Goal: Browse casually: Explore the website without a specific task or goal

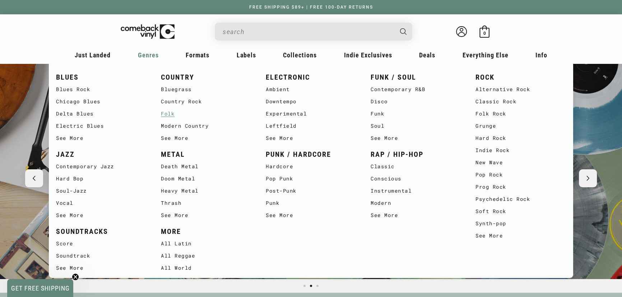
scroll to position [0, 621]
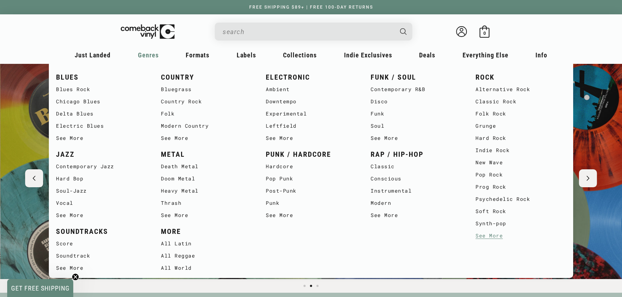
click at [492, 240] on link "See More" at bounding box center [520, 236] width 90 height 12
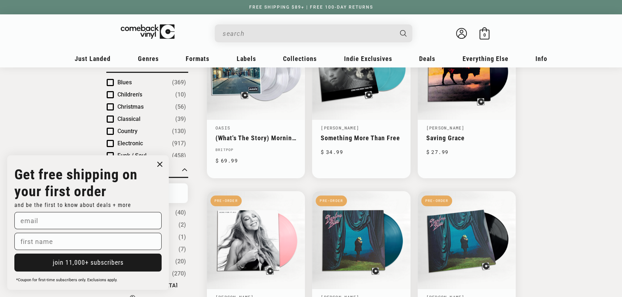
scroll to position [130, 0]
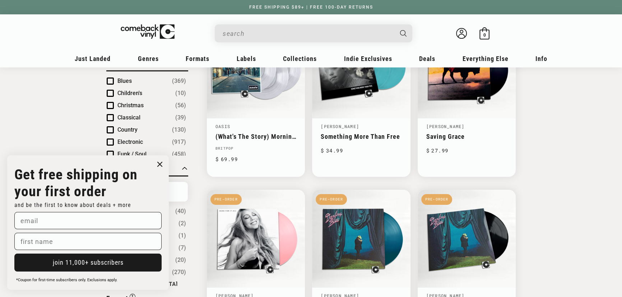
click at [156, 163] on circle "Close dialog" at bounding box center [160, 164] width 10 height 10
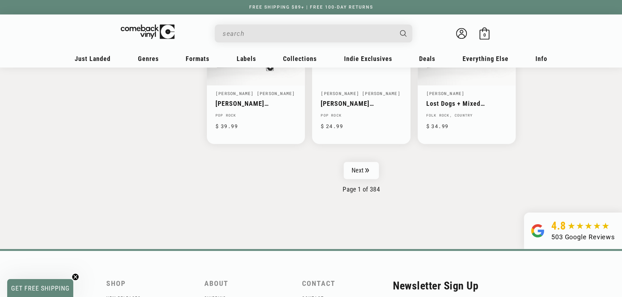
scroll to position [1253, 0]
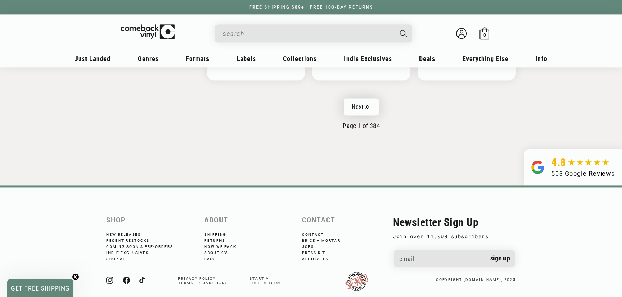
click at [365, 104] on icon "Pagination" at bounding box center [367, 106] width 4 height 5
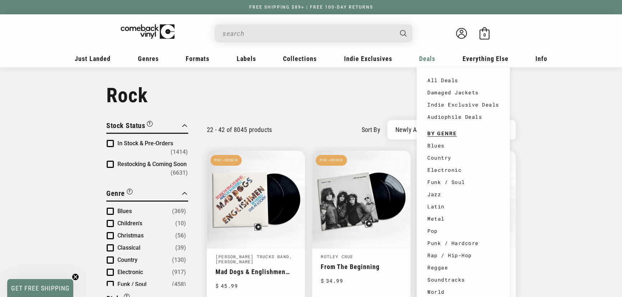
click at [113, 58] on div "Deals" at bounding box center [92, 60] width 41 height 17
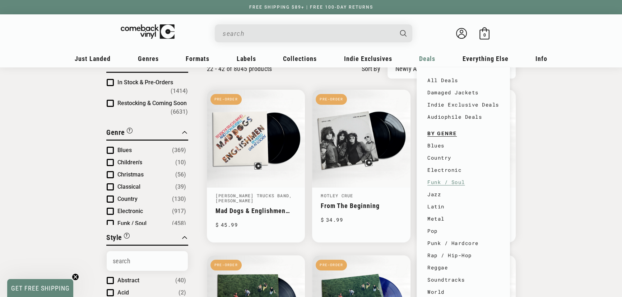
scroll to position [65, 0]
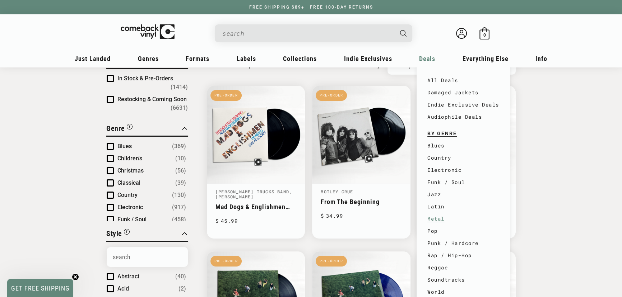
click at [440, 216] on link "Metal" at bounding box center [463, 219] width 72 height 12
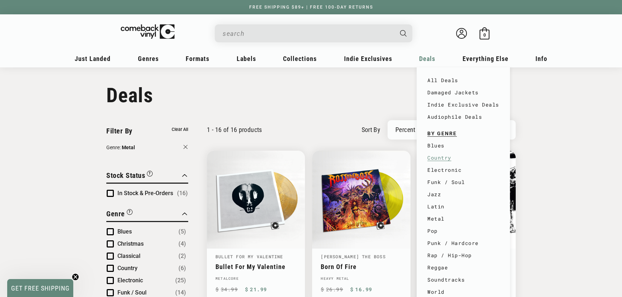
click at [440, 156] on link "Country" at bounding box center [463, 158] width 72 height 12
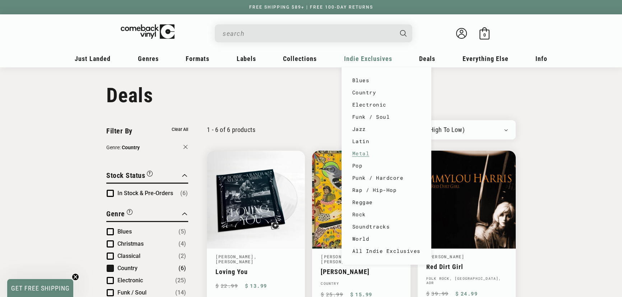
click at [362, 149] on link "Metal" at bounding box center [386, 154] width 68 height 12
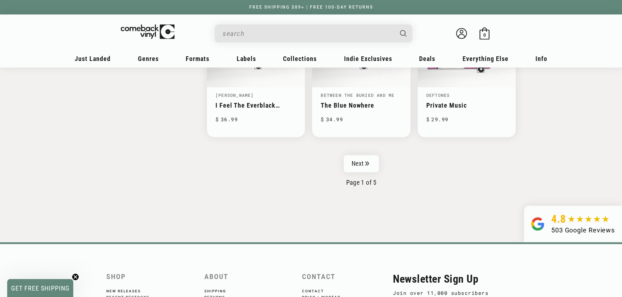
scroll to position [1253, 0]
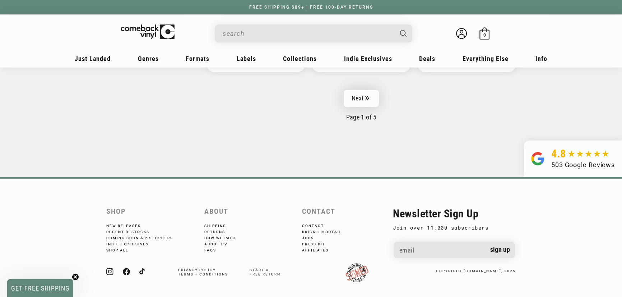
click at [353, 92] on link "Next" at bounding box center [360, 98] width 35 height 17
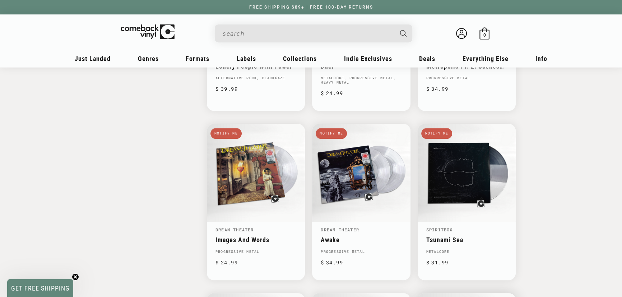
scroll to position [881, 0]
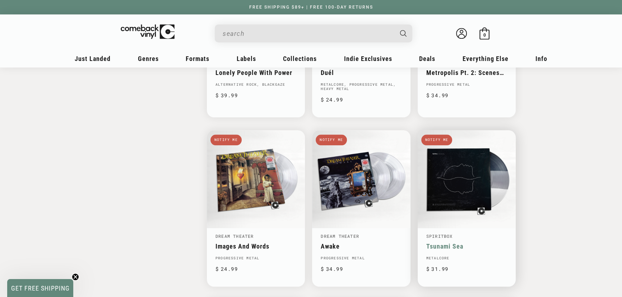
click at [477, 243] on link "Tsunami Sea" at bounding box center [466, 247] width 81 height 8
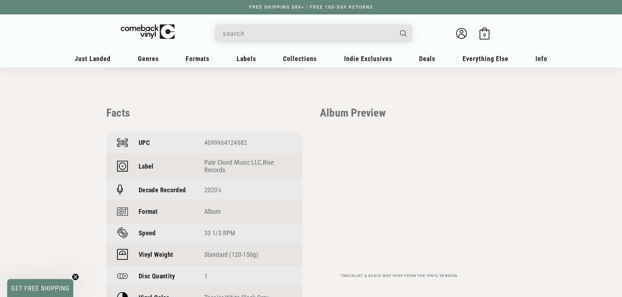
scroll to position [457, 0]
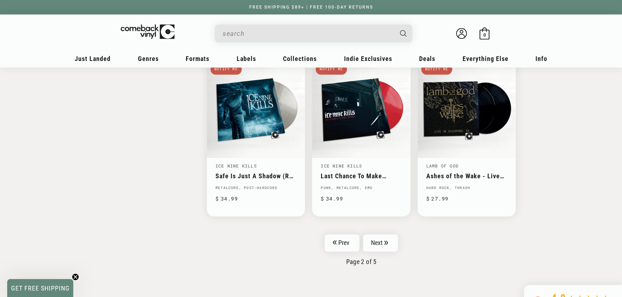
scroll to position [1109, 0]
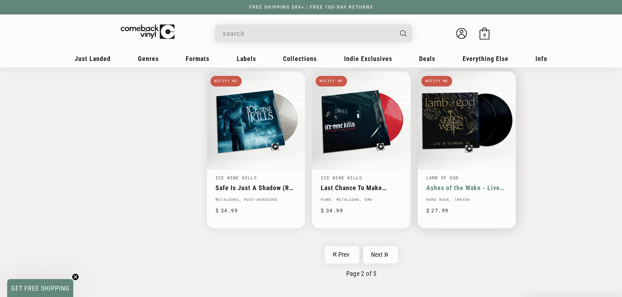
click at [462, 184] on link "Ashes of the Wake - Live in [GEOGRAPHIC_DATA], [GEOGRAPHIC_DATA]." at bounding box center [466, 188] width 81 height 8
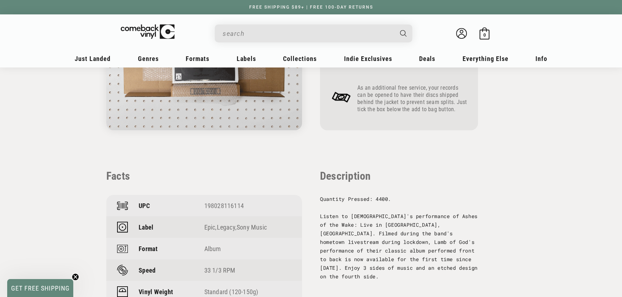
scroll to position [620, 0]
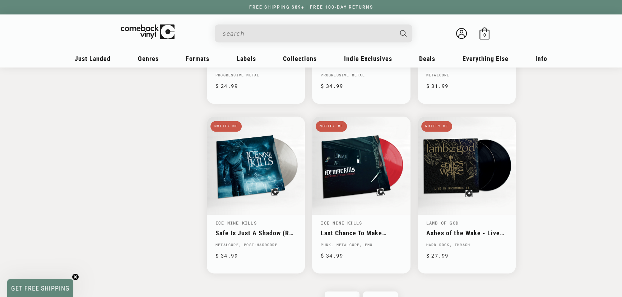
scroll to position [1109, 0]
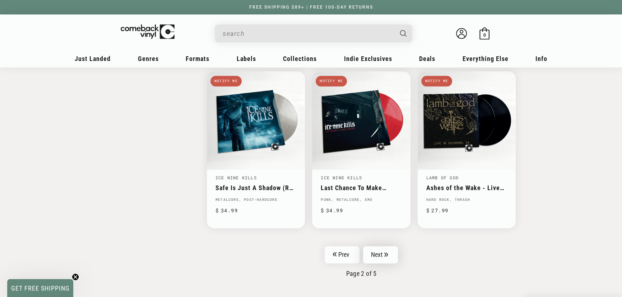
click at [385, 252] on link "Next" at bounding box center [380, 254] width 35 height 17
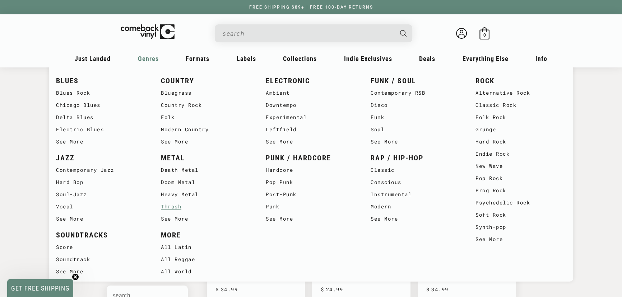
click at [179, 207] on link "Thrash" at bounding box center [206, 207] width 90 height 12
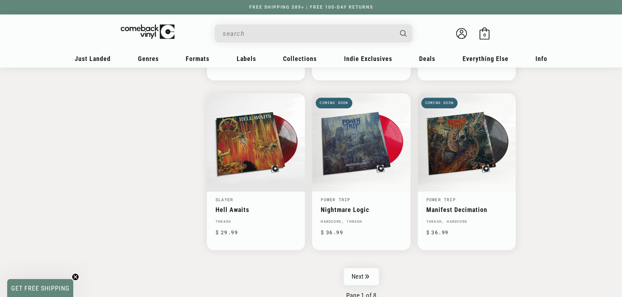
scroll to position [1142, 0]
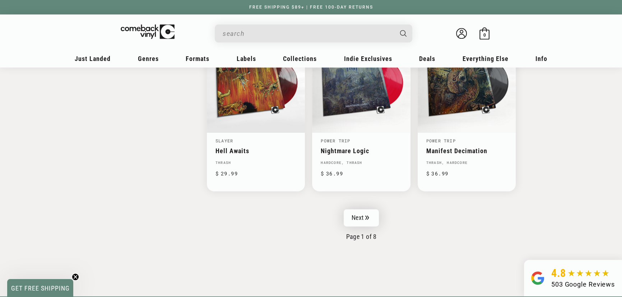
click at [369, 215] on icon "Pagination" at bounding box center [367, 217] width 4 height 5
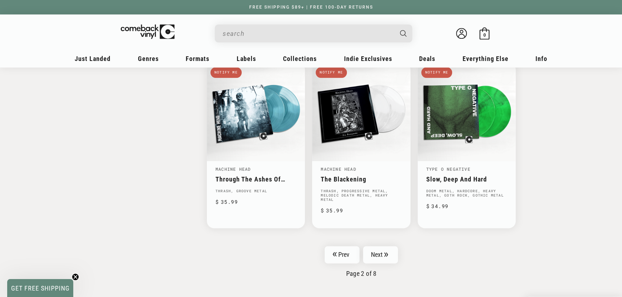
scroll to position [1207, 0]
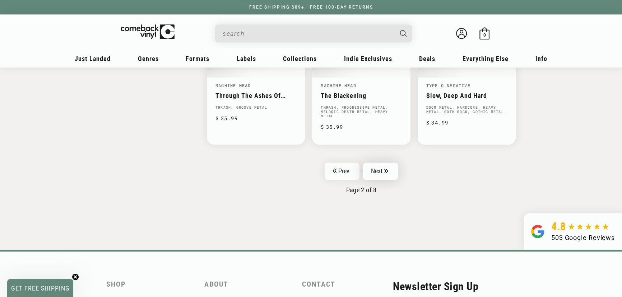
click at [391, 164] on link "Next" at bounding box center [380, 171] width 35 height 17
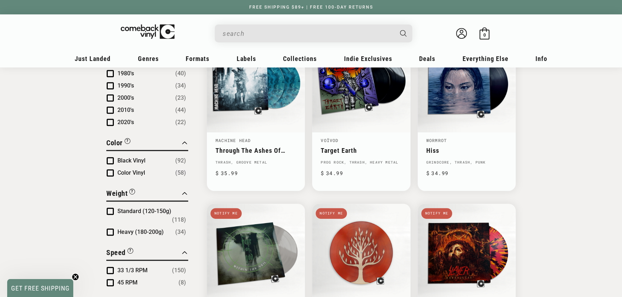
scroll to position [391, 0]
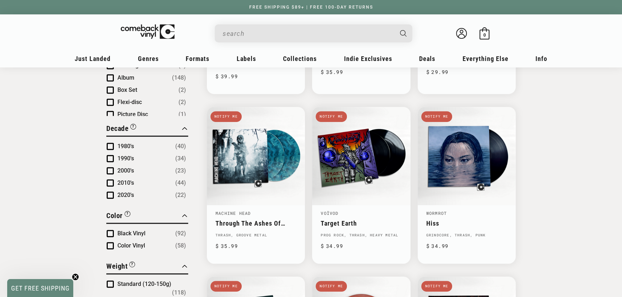
click at [296, 35] on input "When autocomplete results are available use up and down arrows to review and en…" at bounding box center [308, 33] width 170 height 15
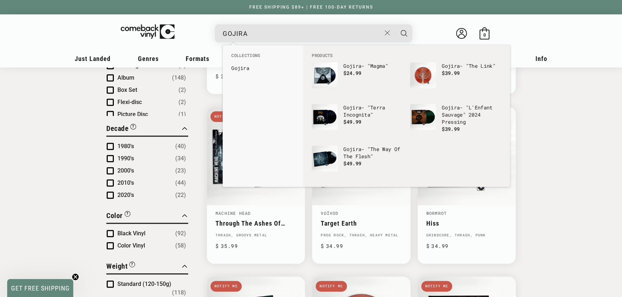
type input "GOJIRA"
click at [395, 24] on button "Search" at bounding box center [404, 33] width 18 height 18
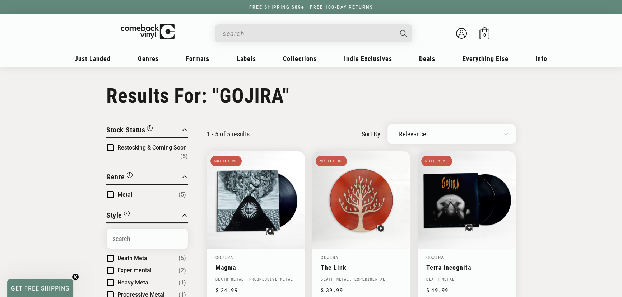
type input "GOJIRA"
drag, startPoint x: 275, startPoint y: 37, endPoint x: 224, endPoint y: 33, distance: 51.2
click at [224, 33] on input "GOJIRA" at bounding box center [308, 33] width 170 height 15
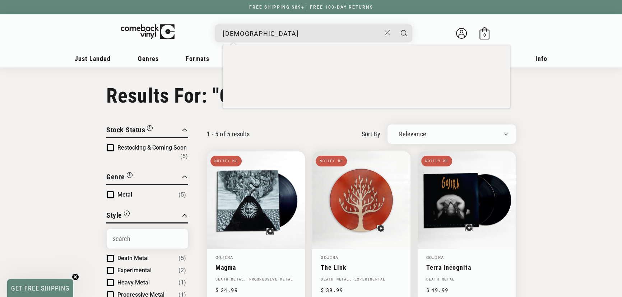
type input "[DEMOGRAPHIC_DATA]"
click at [395, 24] on button "Search" at bounding box center [404, 33] width 18 height 18
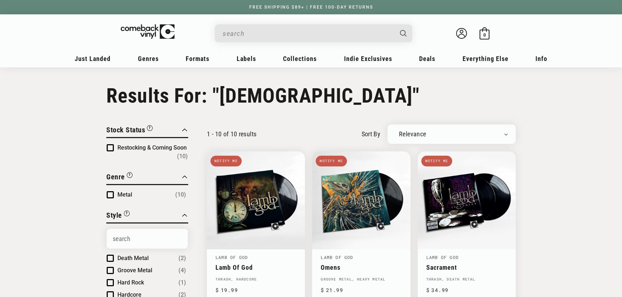
type input "[DEMOGRAPHIC_DATA]"
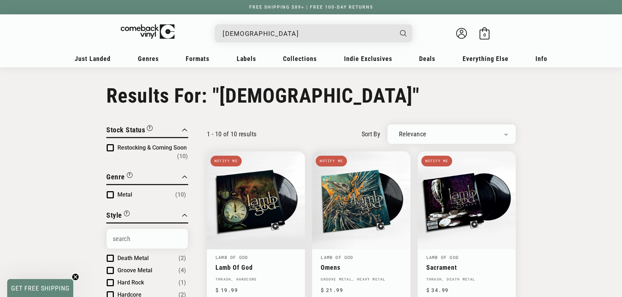
drag, startPoint x: 290, startPoint y: 36, endPoint x: 223, endPoint y: 36, distance: 66.8
click at [223, 36] on input "[DEMOGRAPHIC_DATA]" at bounding box center [308, 33] width 170 height 15
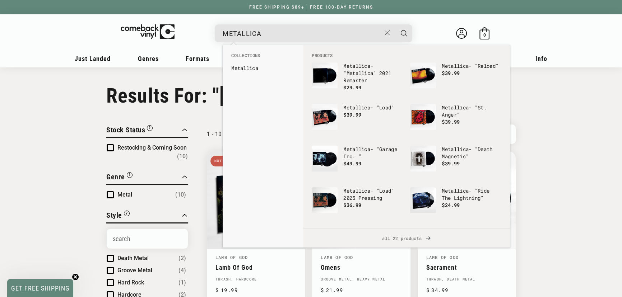
type input "METALLICA"
click at [395, 24] on button "Search" at bounding box center [404, 33] width 18 height 18
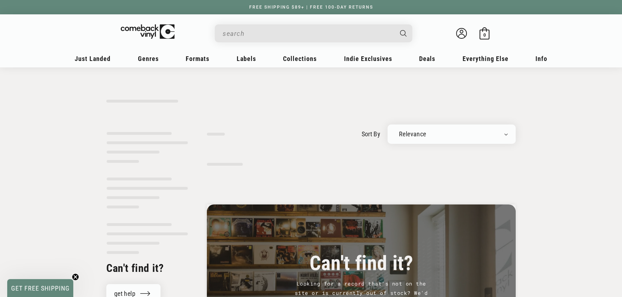
type input "METALLICA"
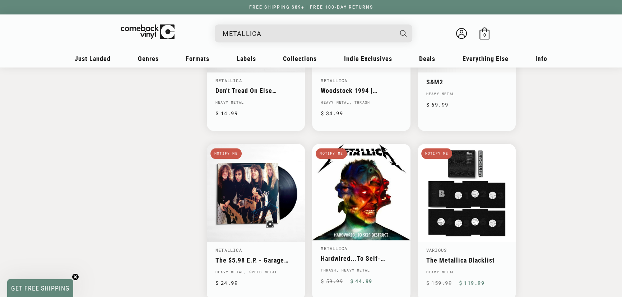
scroll to position [1142, 0]
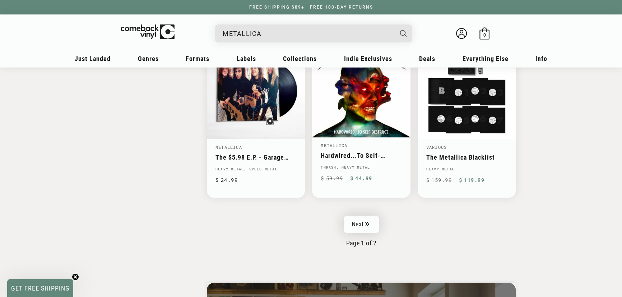
click at [372, 216] on link "Next" at bounding box center [360, 224] width 35 height 17
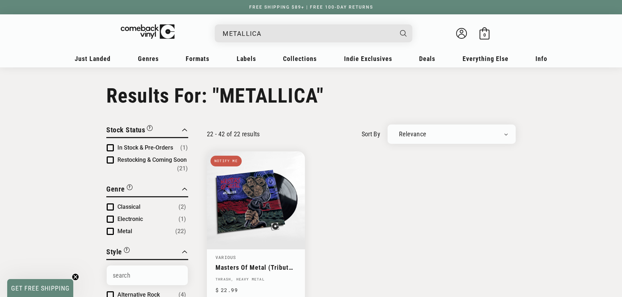
drag, startPoint x: 283, startPoint y: 33, endPoint x: 220, endPoint y: 33, distance: 63.2
click at [220, 33] on div "METALLICA Apocalyptica - "Plays Metallica, Vol. 2" Regular price $ 19.99 Regula…" at bounding box center [313, 33] width 197 height 18
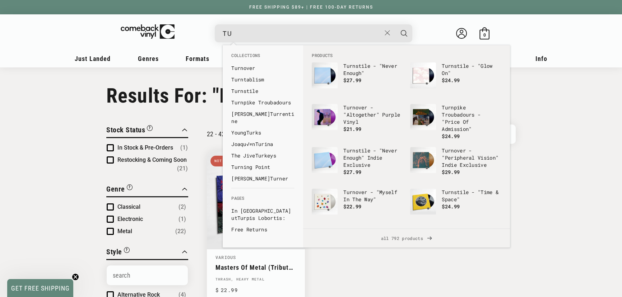
type input "T"
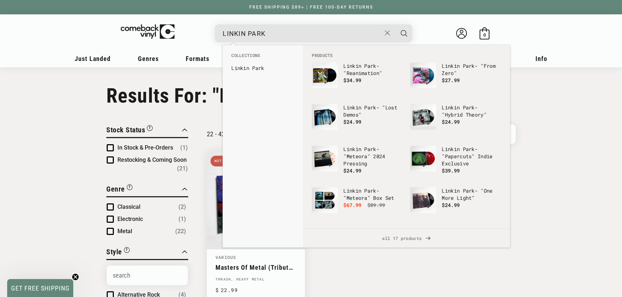
type input "LINKIN PARK"
click at [395, 24] on button "Search" at bounding box center [404, 33] width 18 height 18
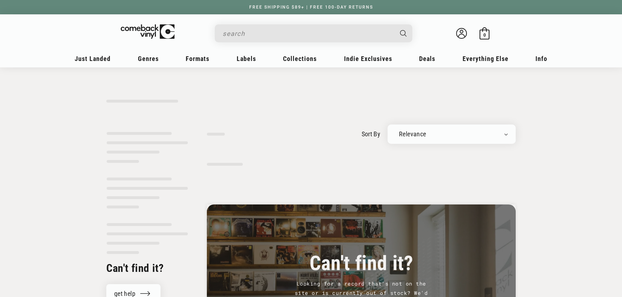
type input "LINKIN PARK"
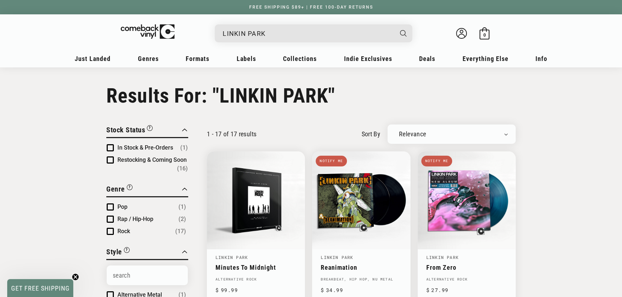
drag, startPoint x: 244, startPoint y: 29, endPoint x: 223, endPoint y: 28, distance: 20.8
click at [223, 28] on input "LINKIN PARK" at bounding box center [308, 33] width 170 height 15
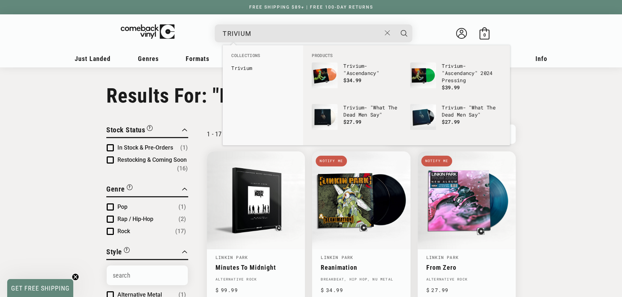
type input "TRIVIUM"
click at [395, 24] on button "Search" at bounding box center [404, 33] width 18 height 18
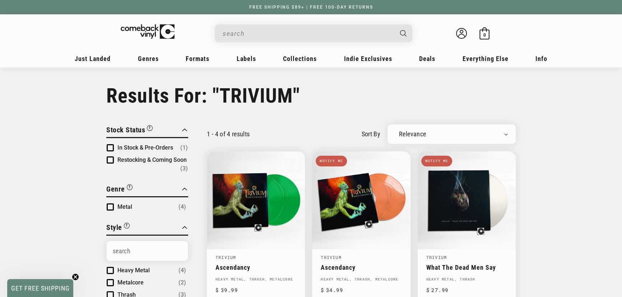
type input "TRIVIUM"
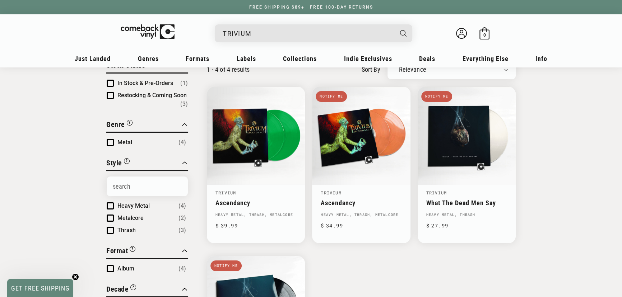
scroll to position [65, 0]
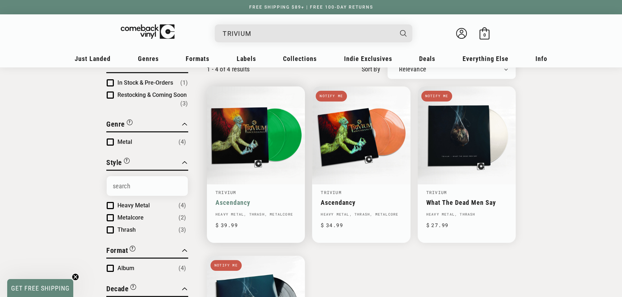
click at [237, 199] on link "Ascendancy" at bounding box center [255, 203] width 81 height 8
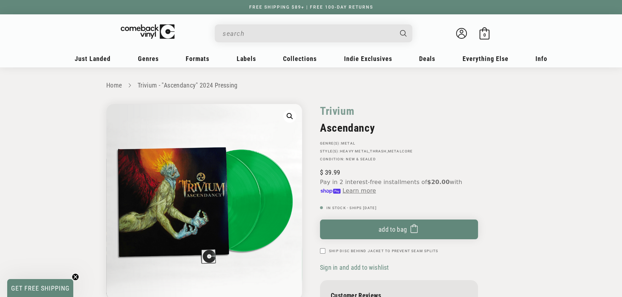
click at [248, 37] on input "When autocomplete results are available use up and down arrows to review and en…" at bounding box center [308, 33] width 170 height 15
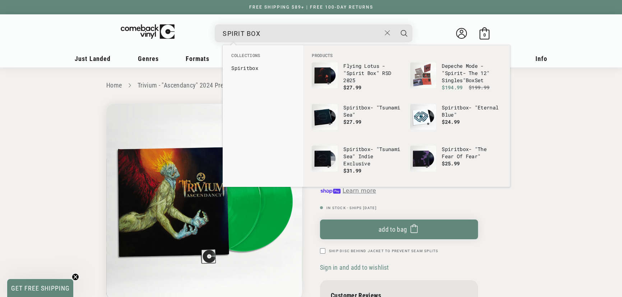
type input "SPIRIT BOX"
click at [395, 24] on button "Search" at bounding box center [404, 33] width 18 height 18
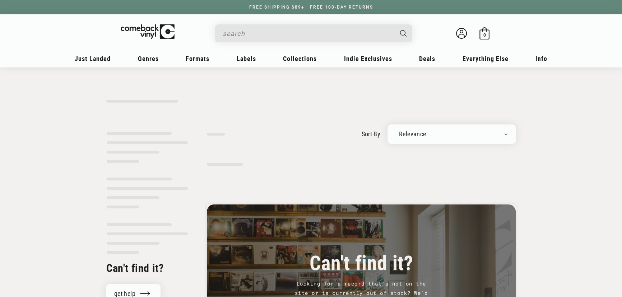
type input "SPIRIT BOX"
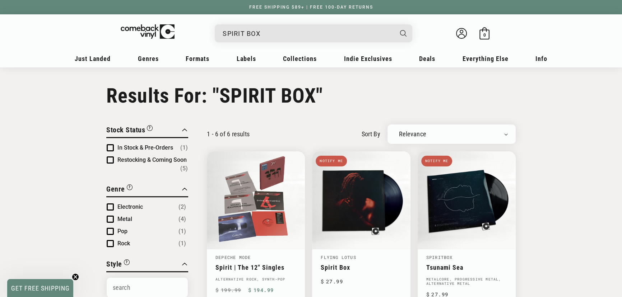
drag, startPoint x: 292, startPoint y: 34, endPoint x: 221, endPoint y: 27, distance: 71.1
click at [222, 27] on div "SPIRIT BOX" at bounding box center [317, 32] width 190 height 17
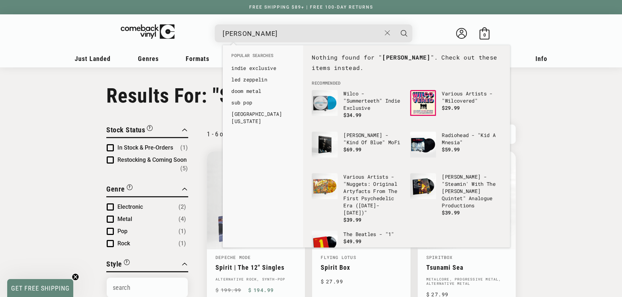
type input "RILEY GREEN"
click at [395, 24] on button "Search" at bounding box center [404, 33] width 18 height 18
drag, startPoint x: 259, startPoint y: 31, endPoint x: 223, endPoint y: 29, distance: 37.0
click at [223, 29] on input "RILEY GREEN" at bounding box center [302, 33] width 158 height 15
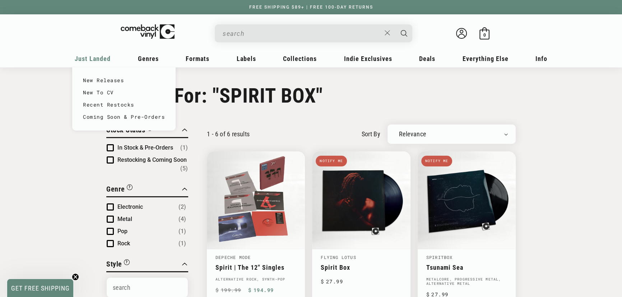
click at [100, 57] on span "Just Landed" at bounding box center [93, 59] width 36 height 8
click at [101, 83] on link "New Releases" at bounding box center [124, 80] width 82 height 12
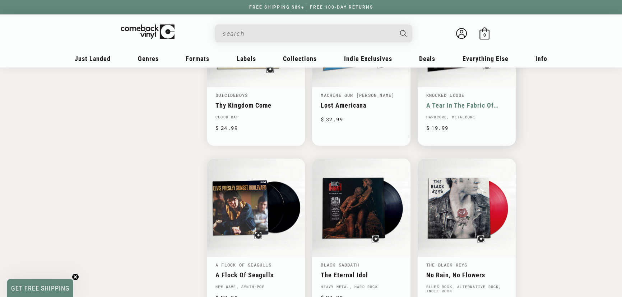
scroll to position [1077, 0]
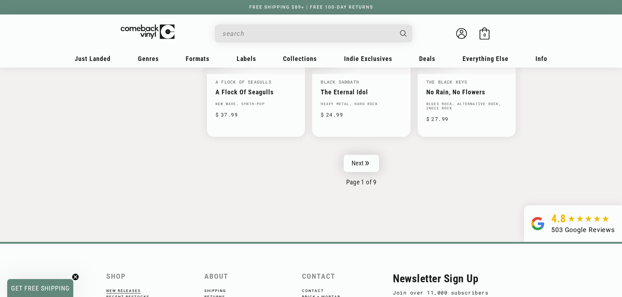
click at [365, 155] on link "Next" at bounding box center [360, 163] width 35 height 17
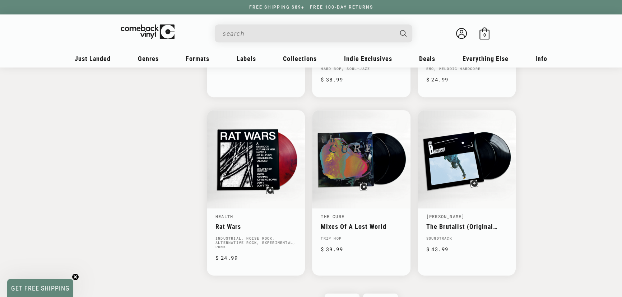
scroll to position [1207, 0]
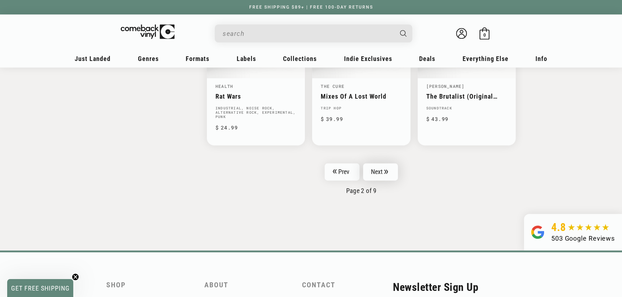
click at [381, 163] on link "Next" at bounding box center [380, 171] width 35 height 17
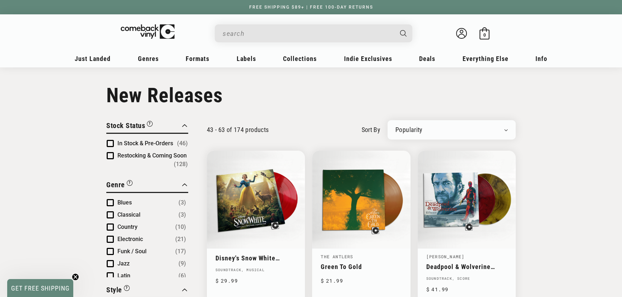
click at [111, 144] on span "Product filter" at bounding box center [110, 143] width 7 height 7
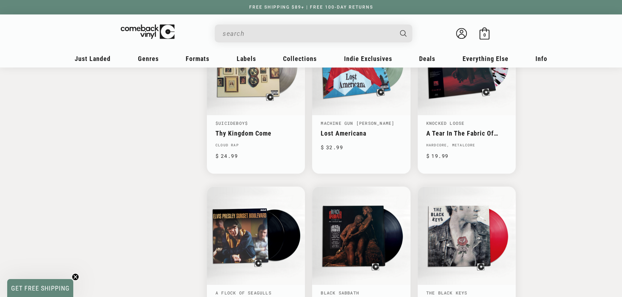
scroll to position [1077, 0]
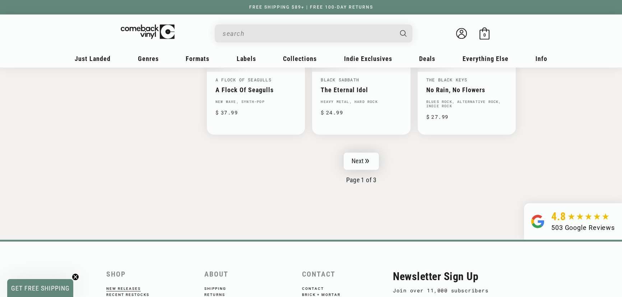
click at [370, 157] on link "Next" at bounding box center [360, 161] width 35 height 17
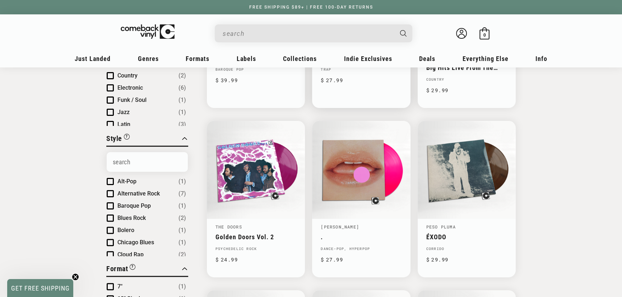
scroll to position [228, 0]
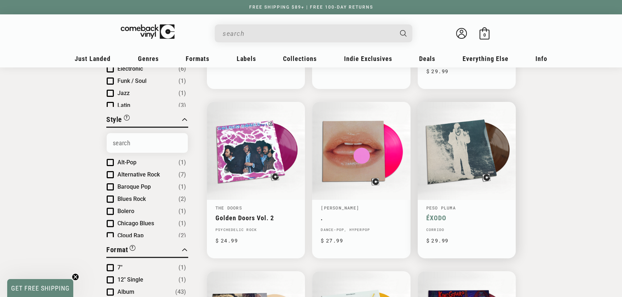
click at [468, 214] on link "ÉXODO" at bounding box center [466, 218] width 81 height 8
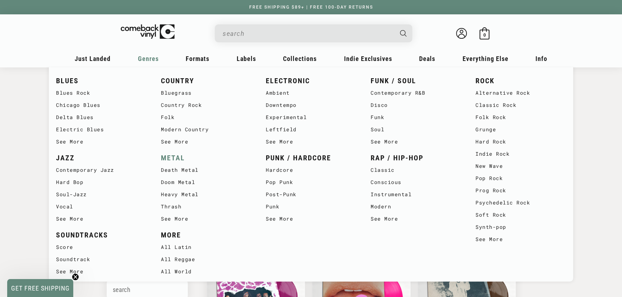
scroll to position [32, 0]
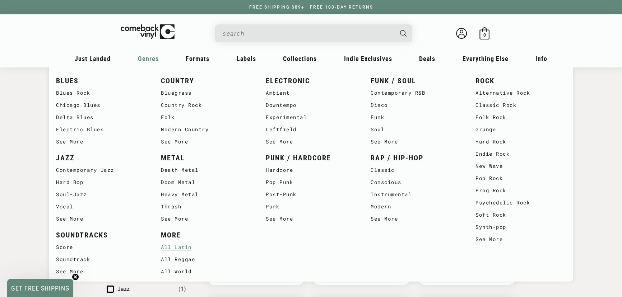
click at [185, 246] on link "All Latin" at bounding box center [206, 247] width 90 height 12
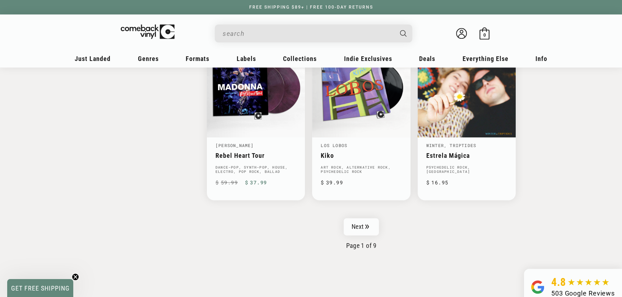
scroll to position [1240, 0]
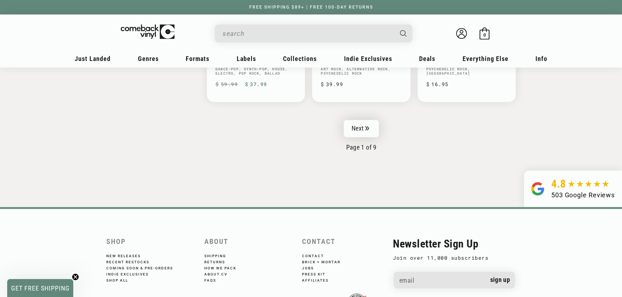
click at [372, 125] on link "Next" at bounding box center [360, 128] width 35 height 17
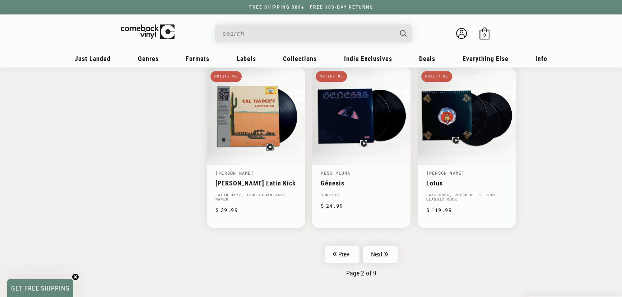
scroll to position [1142, 0]
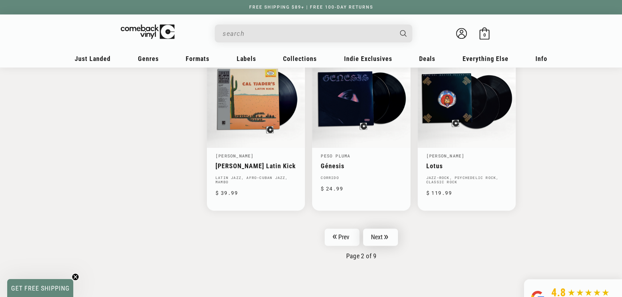
click at [381, 233] on link "Next" at bounding box center [380, 237] width 35 height 17
